Goal: Transaction & Acquisition: Purchase product/service

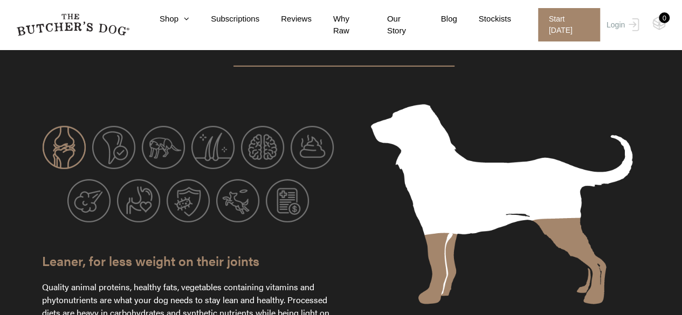
scroll to position [1331, 0]
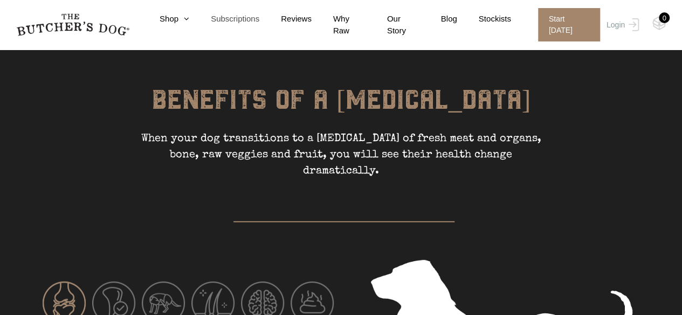
click at [197, 16] on link "Subscriptions" at bounding box center [224, 19] width 70 height 12
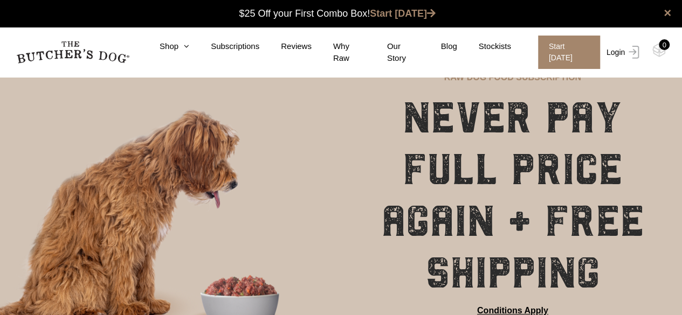
click at [621, 46] on link "Login" at bounding box center [621, 52] width 35 height 33
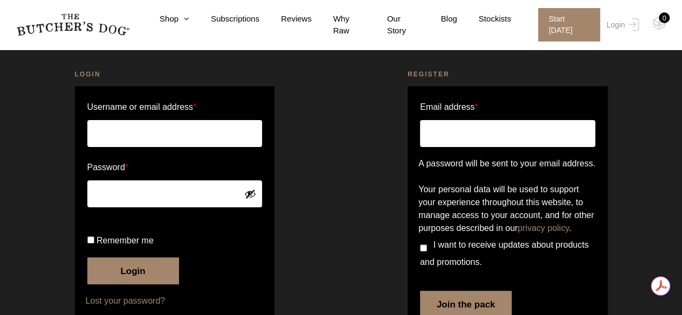
scroll to position [54, 0]
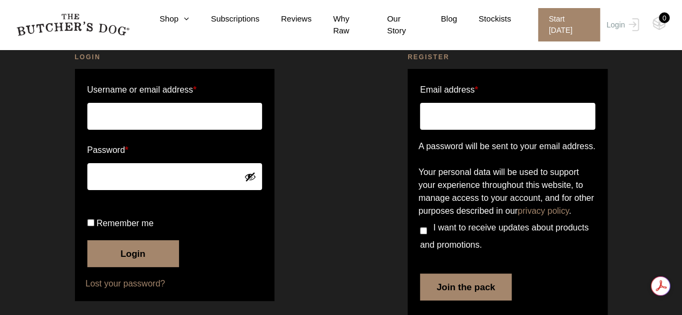
type input "kylie.sutton"
click at [114, 267] on button "Login" at bounding box center [133, 253] width 92 height 27
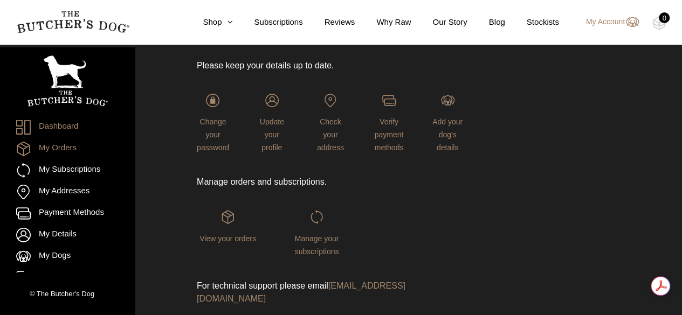
click at [67, 149] on link "My Orders" at bounding box center [67, 149] width 102 height 15
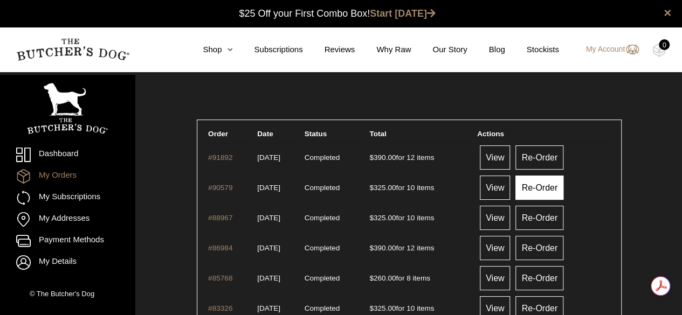
click at [547, 189] on link "Re-Order" at bounding box center [539, 188] width 48 height 24
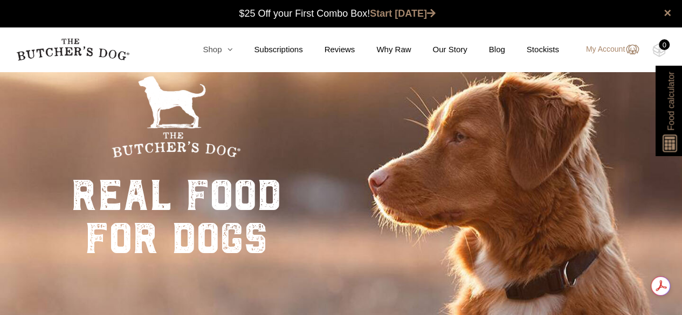
click at [232, 50] on icon at bounding box center [227, 49] width 11 height 8
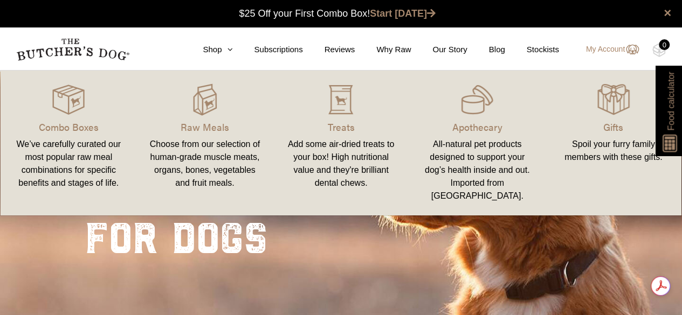
click at [207, 171] on div "Choose from our selection of human-grade muscle meats, organs, bones, vegetable…" at bounding box center [205, 164] width 111 height 52
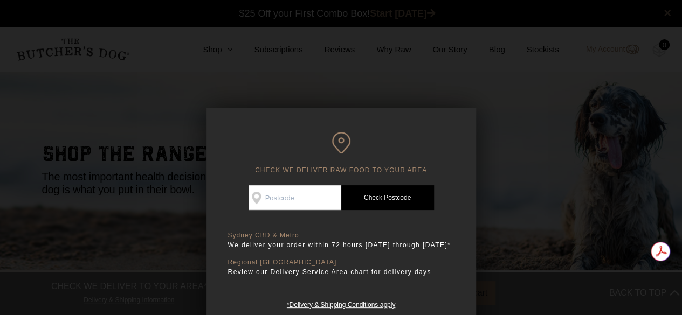
click at [298, 202] on input "Check Availability At" at bounding box center [295, 197] width 93 height 25
type input "2088"
click at [402, 183] on div "CHECK WE DELIVER RAW FOOD TO YOUR AREA Good news! We deliver to your area Check…" at bounding box center [342, 221] width 270 height 227
click at [398, 196] on link "Check Postcode" at bounding box center [387, 197] width 93 height 25
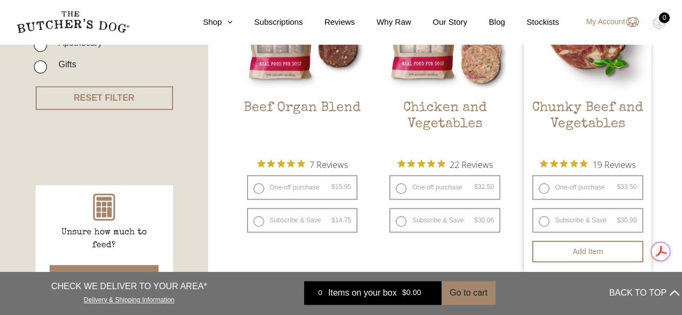
scroll to position [377, 0]
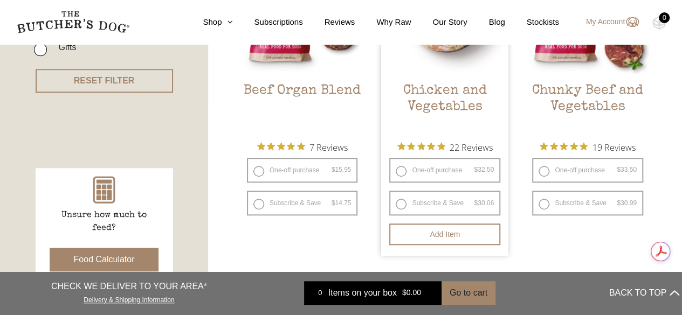
click at [421, 171] on label "One-off purchase $ 32.50 — or subscribe and save 7.5%" at bounding box center [444, 170] width 111 height 25
radio input "true"
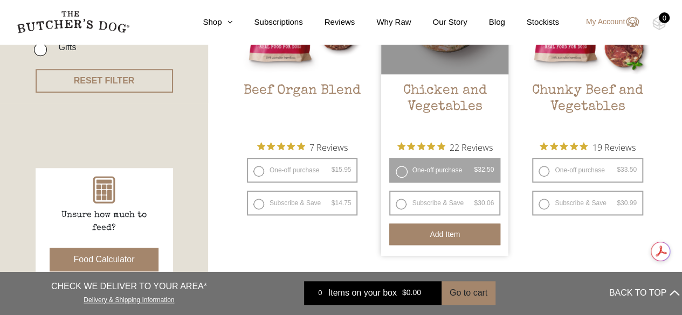
click at [430, 232] on button "Add item" at bounding box center [444, 235] width 111 height 22
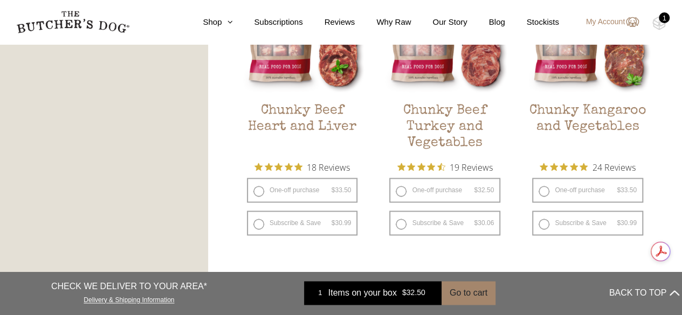
scroll to position [755, 0]
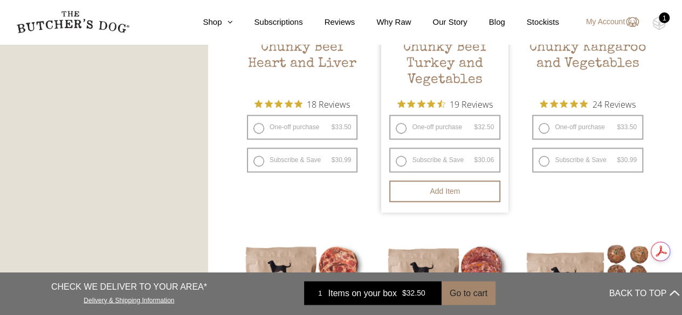
click at [451, 130] on label "One-off purchase $ 32.50 — or subscribe and save 7.5%" at bounding box center [444, 127] width 111 height 25
radio input "true"
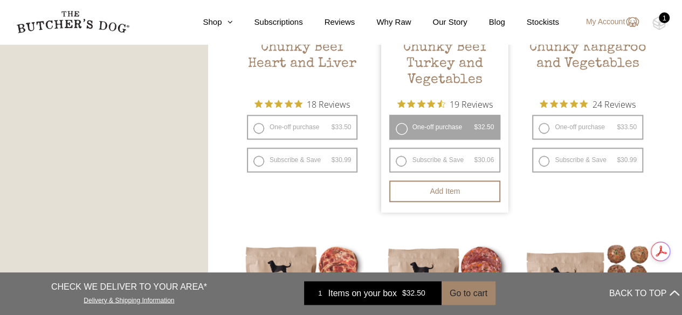
radio input "false"
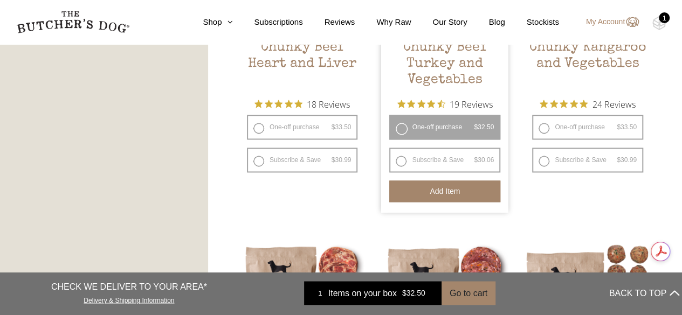
click at [451, 196] on button "Add item" at bounding box center [444, 192] width 111 height 22
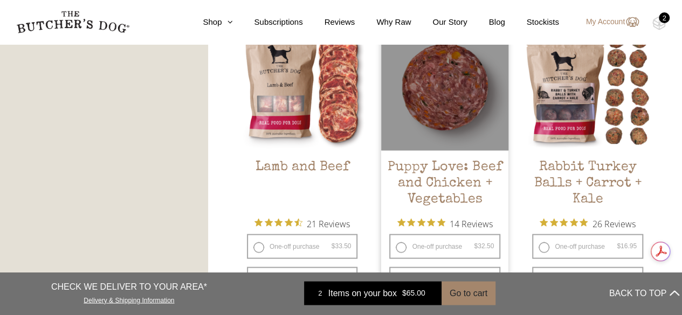
scroll to position [0, 0]
click at [445, 243] on label "One-off purchase $ 32.50 — or subscribe and save 7.5%" at bounding box center [444, 246] width 111 height 25
radio input "true"
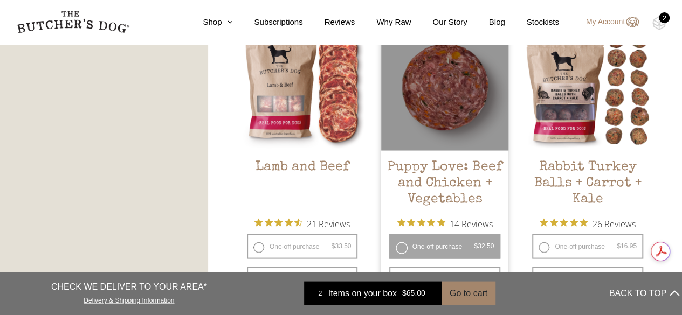
radio input "false"
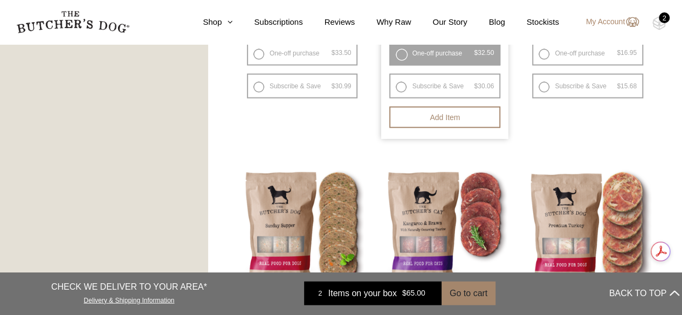
scroll to position [1186, 0]
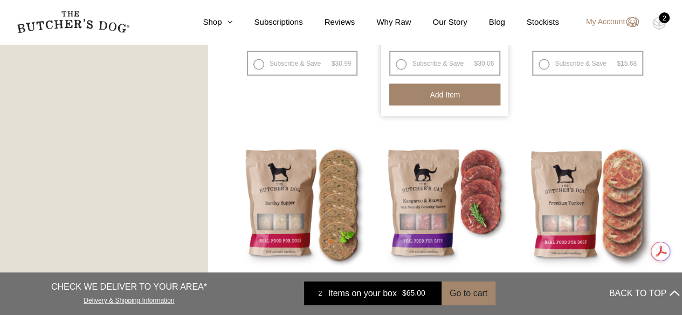
click at [446, 92] on button "Add item" at bounding box center [444, 95] width 111 height 22
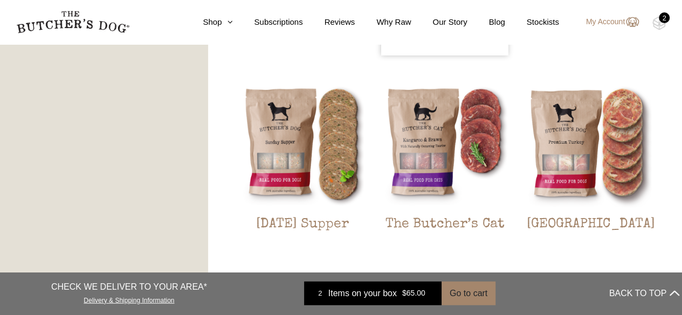
scroll to position [1294, 0]
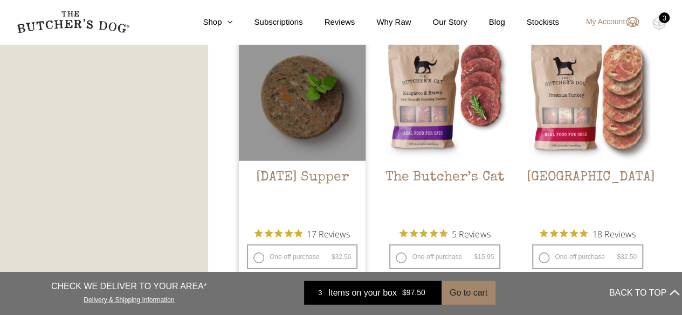
click at [292, 100] on div at bounding box center [302, 97] width 127 height 127
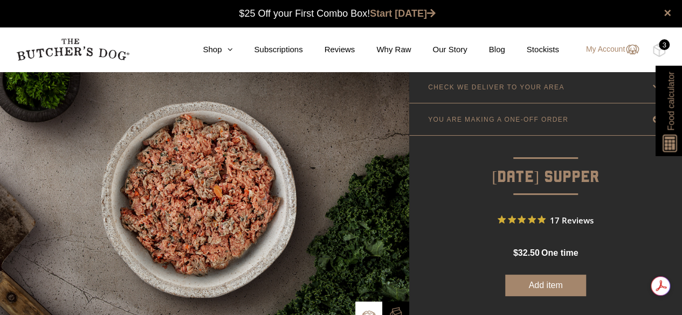
click at [542, 285] on button "Add item" at bounding box center [545, 286] width 81 height 22
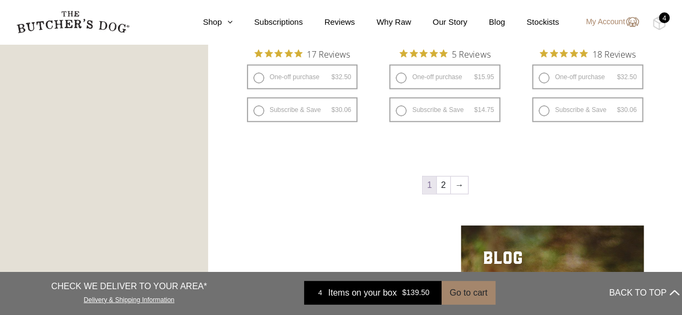
scroll to position [1456, 0]
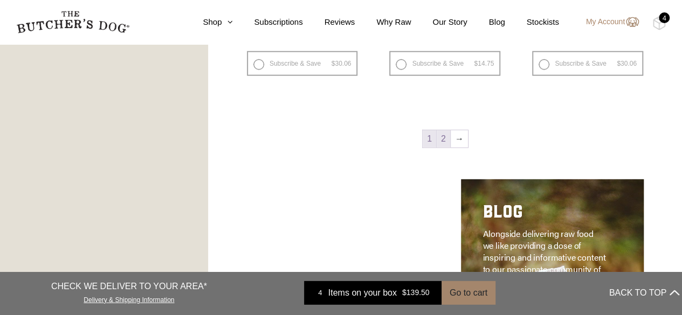
click at [446, 135] on link "2" at bounding box center [443, 138] width 13 height 17
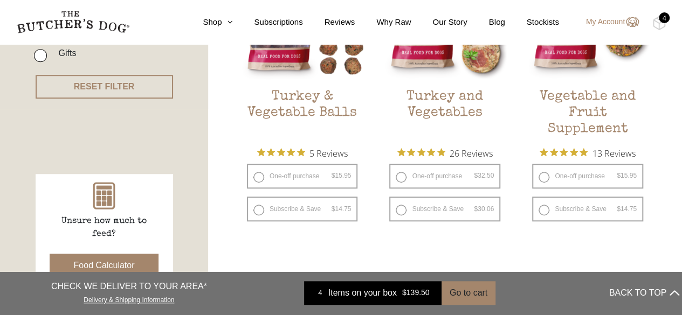
scroll to position [405, 0]
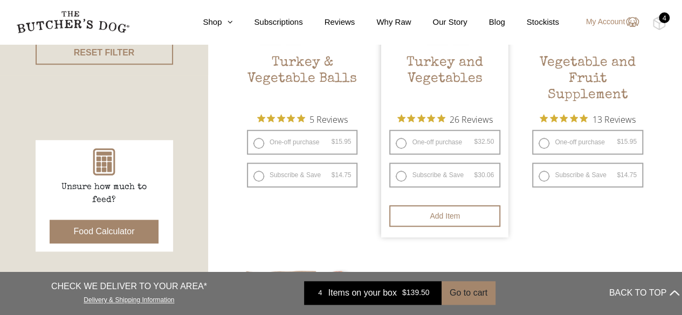
click at [465, 146] on label "One-off purchase $ 32.50 — or subscribe and save 7.5%" at bounding box center [444, 142] width 111 height 25
radio input "true"
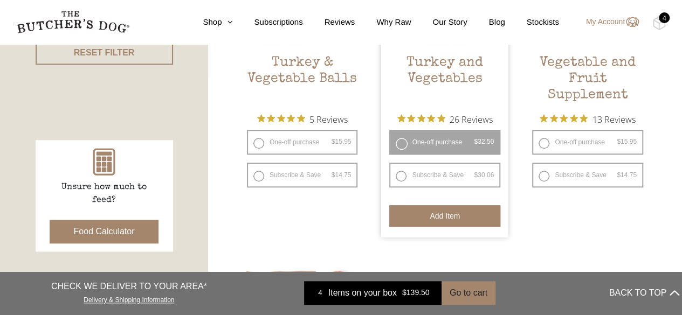
click at [442, 209] on button "Add item" at bounding box center [444, 216] width 111 height 22
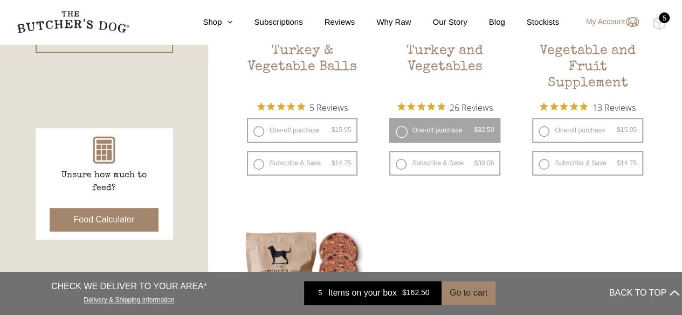
scroll to position [298, 0]
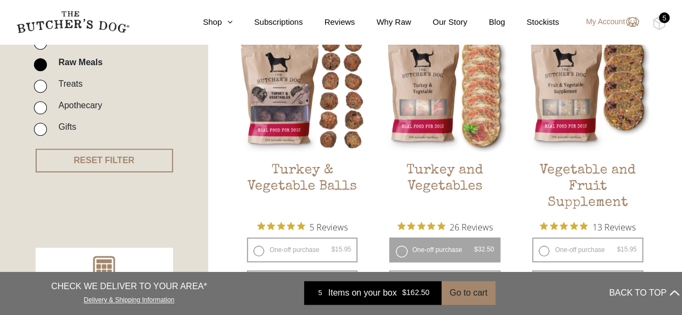
click at [663, 20] on div "5" at bounding box center [664, 17] width 11 height 11
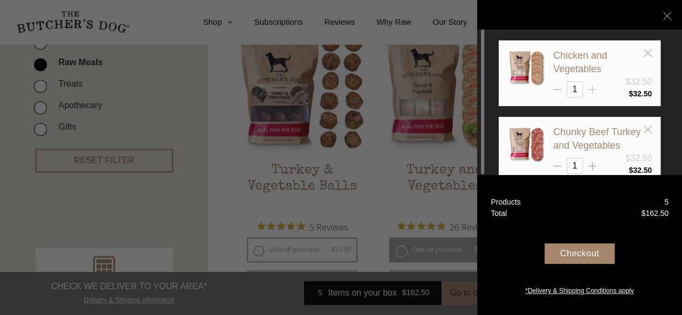
click at [591, 88] on icon at bounding box center [592, 90] width 8 height 8
type input "2"
click at [594, 163] on icon at bounding box center [592, 166] width 8 height 8
type input "2"
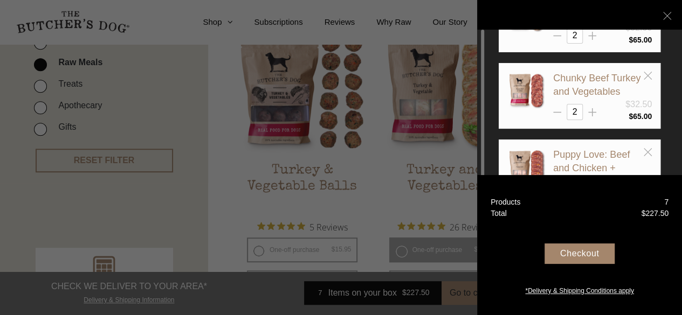
scroll to position [162, 0]
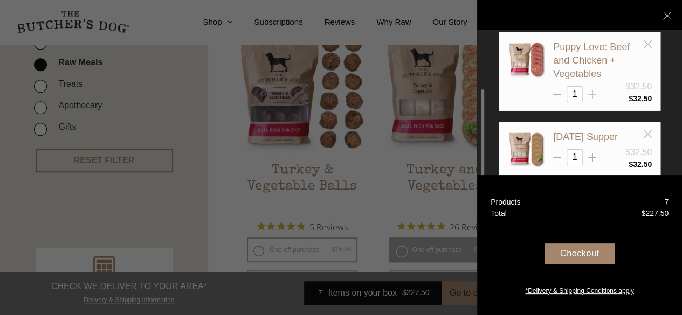
click at [593, 94] on icon at bounding box center [592, 95] width 8 height 8
type input "2"
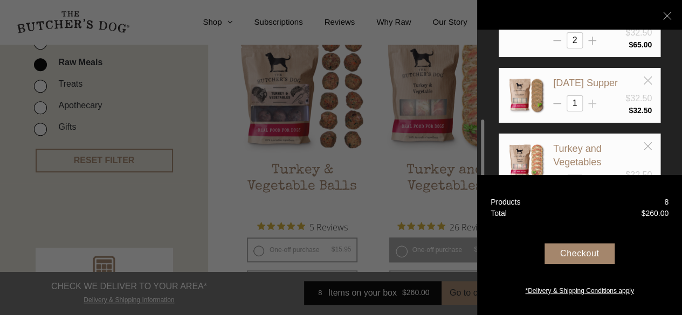
click at [593, 100] on line at bounding box center [593, 104] width 0 height 8
type input "2"
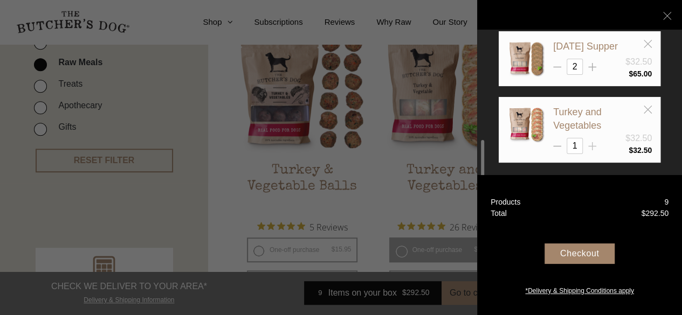
click at [595, 142] on icon at bounding box center [592, 146] width 8 height 8
type input "2"
click at [583, 259] on div "Checkout" at bounding box center [580, 254] width 70 height 20
